Goal: Find contact information: Find contact information

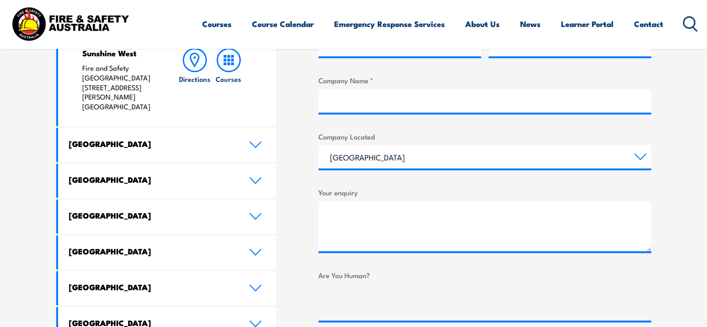
scroll to position [465, 0]
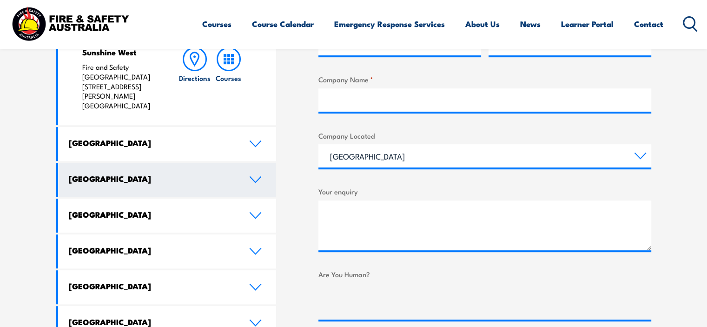
click at [255, 163] on link "[GEOGRAPHIC_DATA]" at bounding box center [167, 180] width 218 height 34
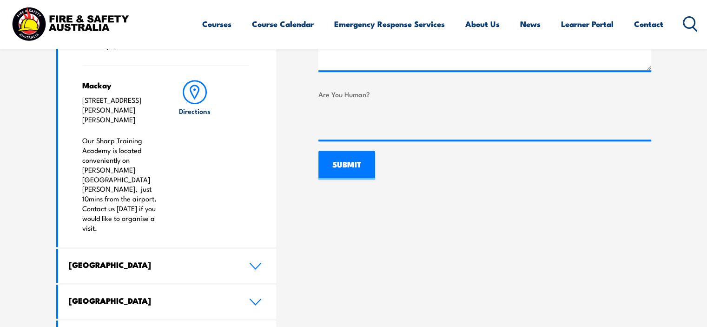
scroll to position [650, 0]
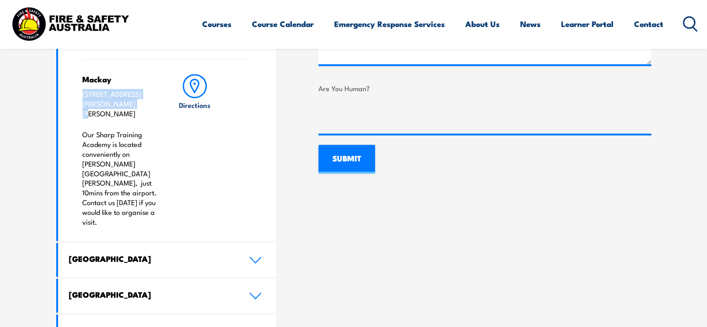
drag, startPoint x: 82, startPoint y: 74, endPoint x: 158, endPoint y: 84, distance: 77.3
click at [158, 89] on p "[STREET_ADDRESS][PERSON_NAME][PERSON_NAME]" at bounding box center [121, 103] width 78 height 29
copy p "[STREET_ADDRESS][PERSON_NAME][PERSON_NAME]"
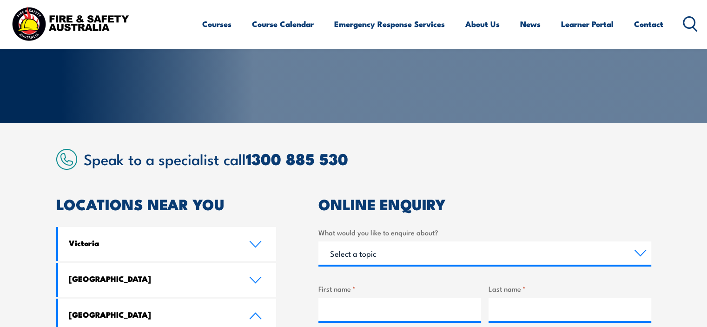
scroll to position [139, 0]
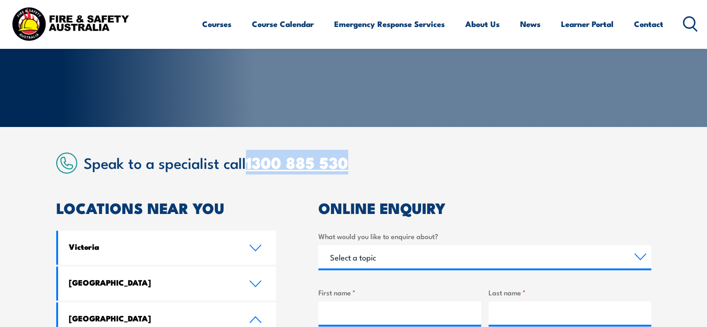
drag, startPoint x: 357, startPoint y: 161, endPoint x: 249, endPoint y: 163, distance: 107.3
click at [249, 163] on h2 "Speak to a specialist call [PHONE_NUMBER]" at bounding box center [367, 162] width 567 height 17
copy link "1300 885 530"
